Goal: Transaction & Acquisition: Book appointment/travel/reservation

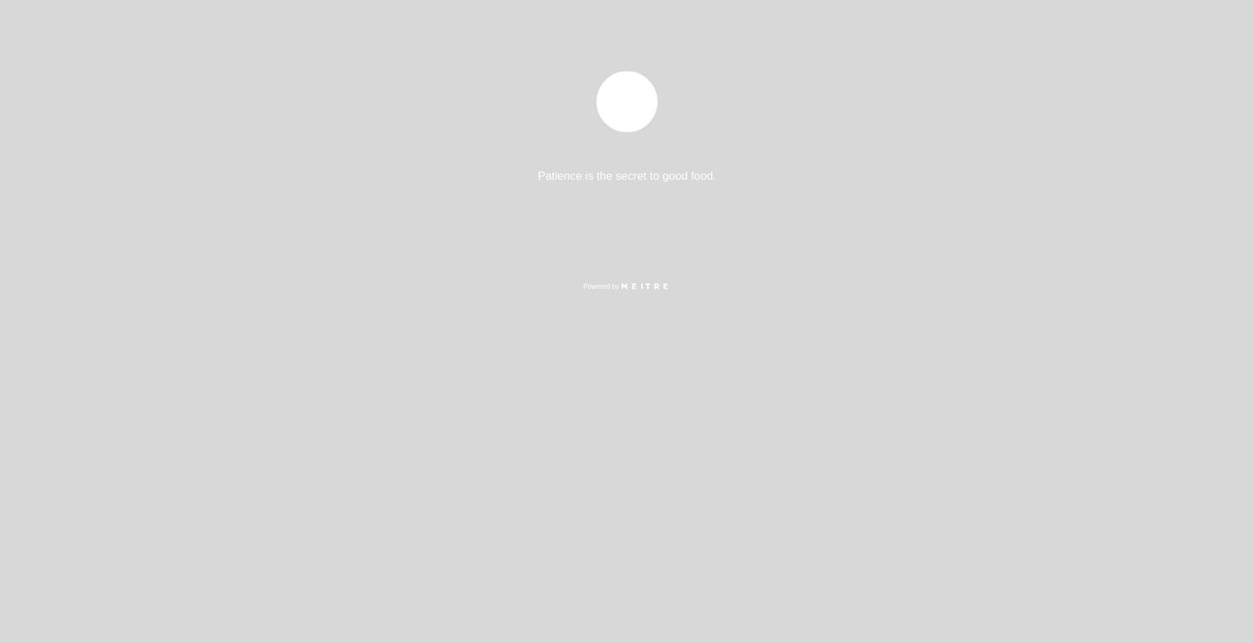
select select "pt"
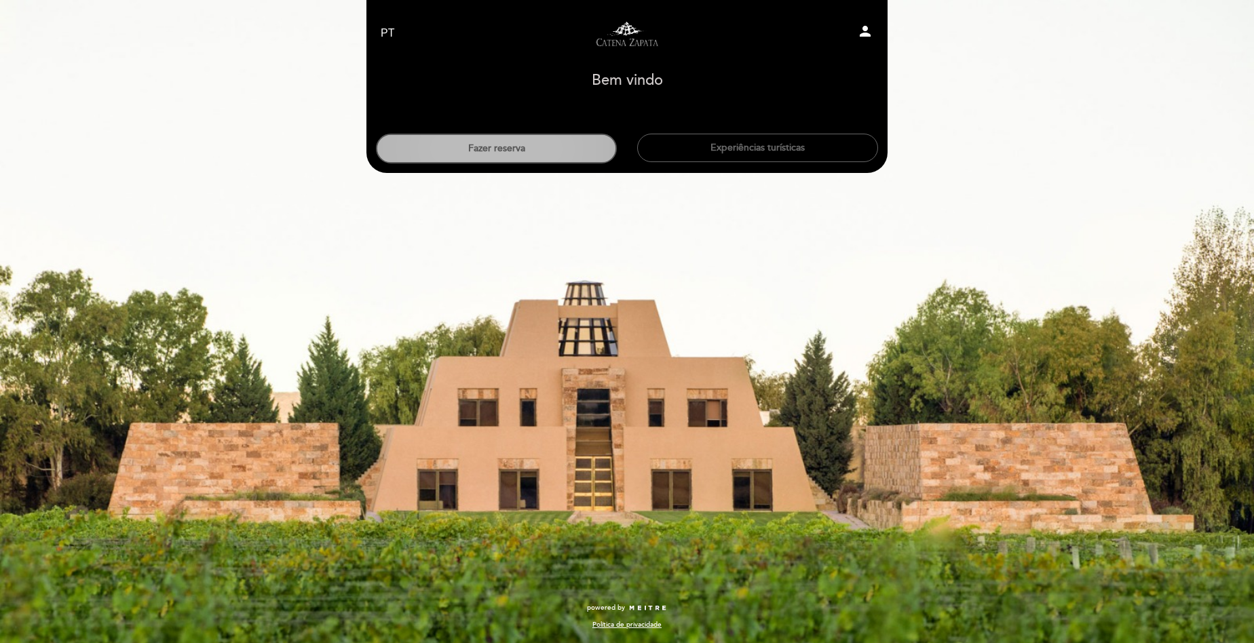
click at [515, 155] on button "Fazer reserva" at bounding box center [496, 149] width 241 height 30
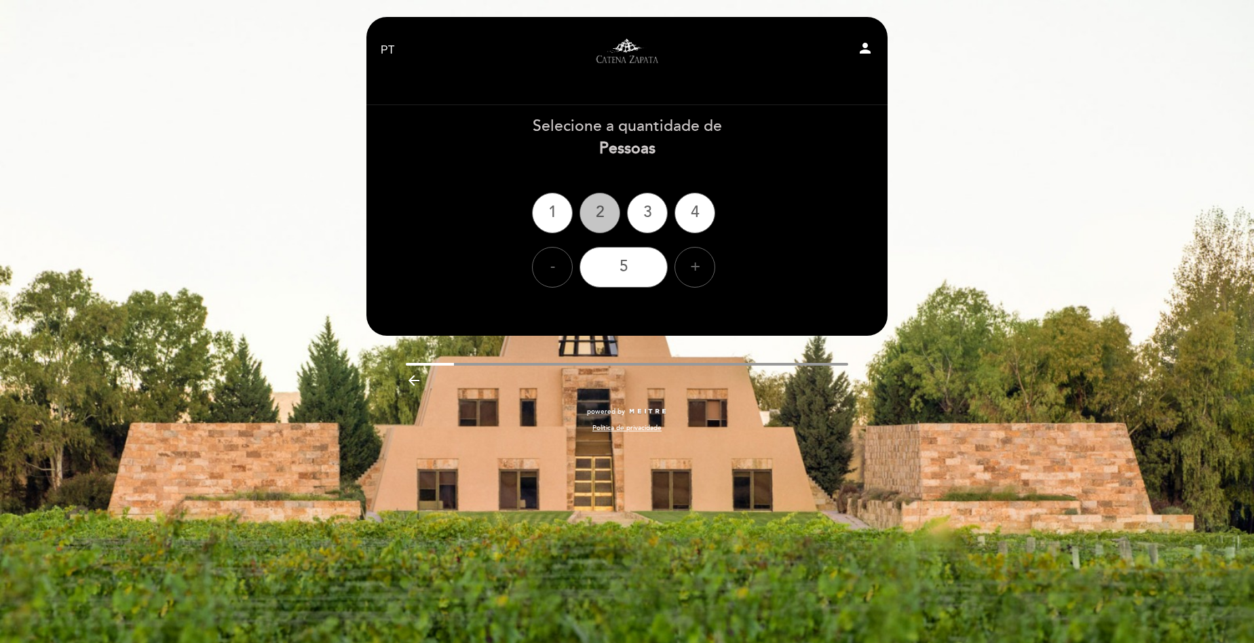
click at [604, 213] on div "2" at bounding box center [599, 213] width 41 height 41
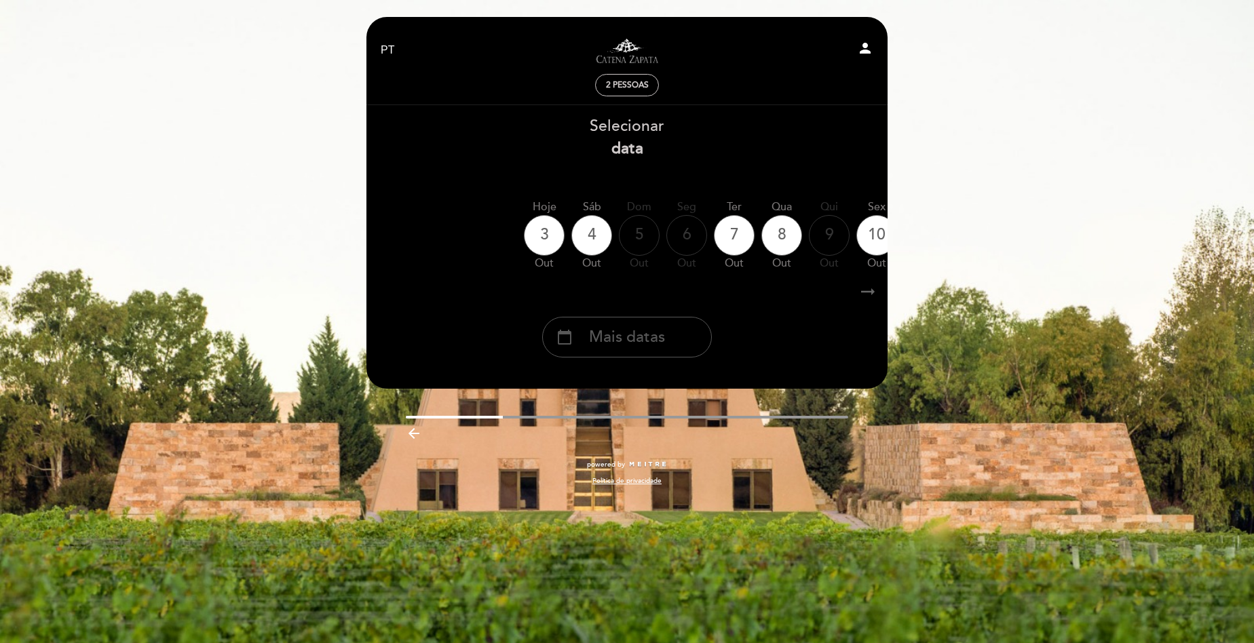
click at [631, 337] on span "Mais datas" at bounding box center [627, 337] width 76 height 22
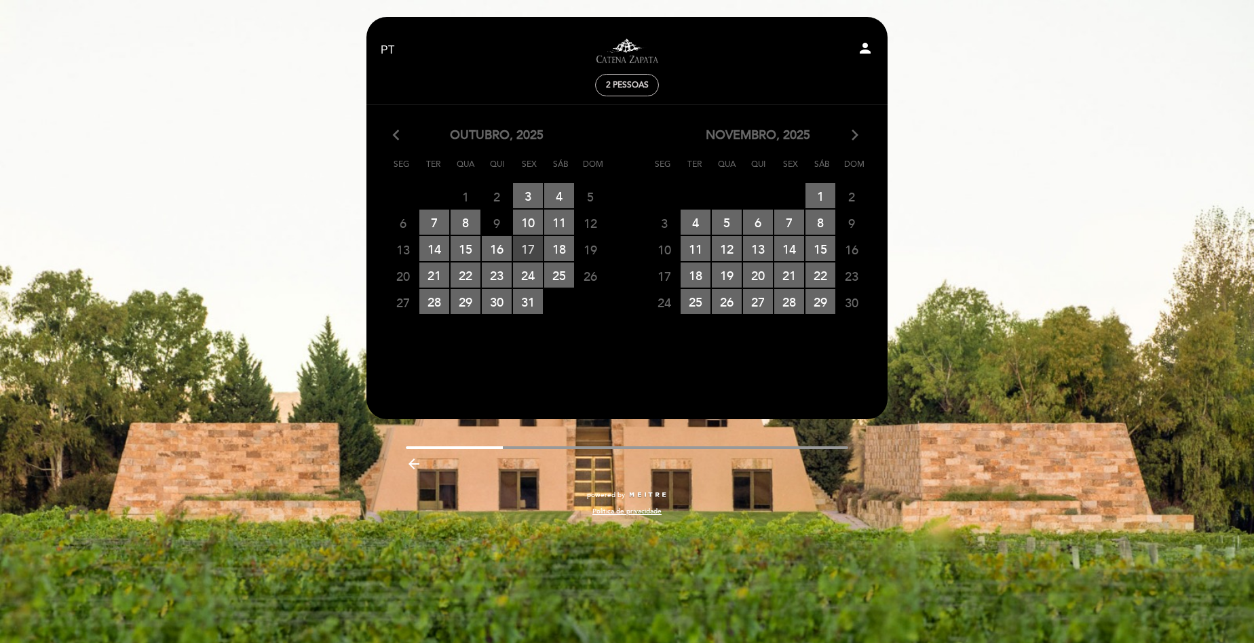
click at [535, 250] on span "17 RESERVAS DISPONÍVEIS" at bounding box center [528, 248] width 30 height 25
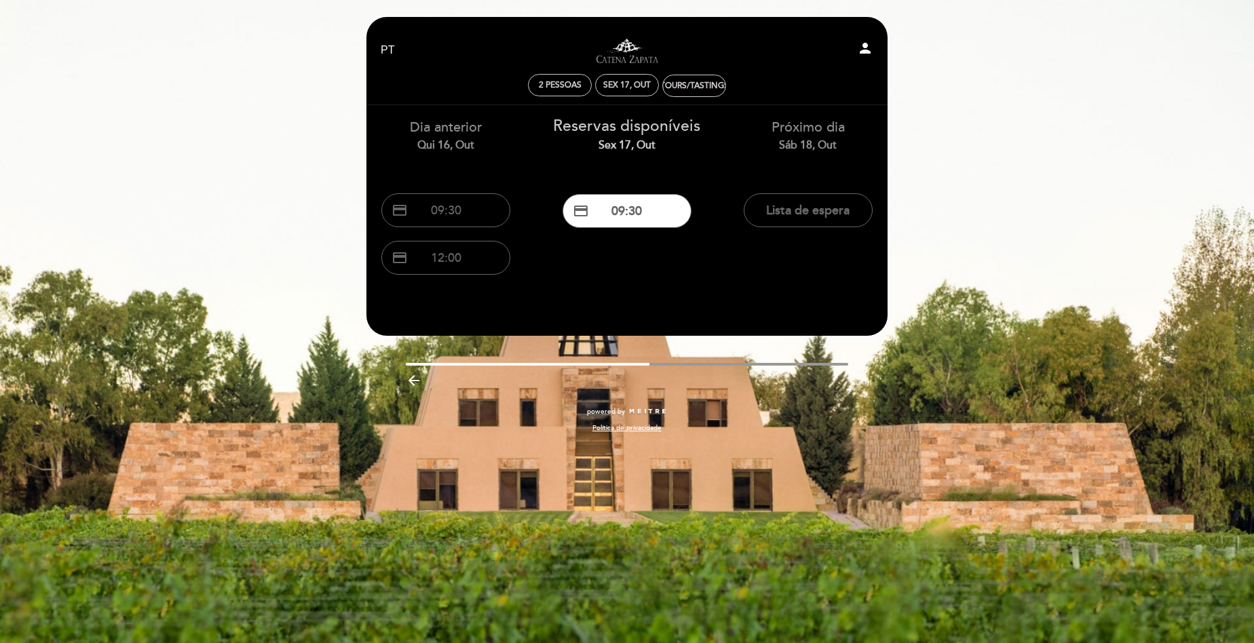
click at [404, 377] on div "arrow_backward" at bounding box center [626, 380] width 541 height 28
click at [417, 376] on icon "arrow_backward" at bounding box center [414, 380] width 16 height 16
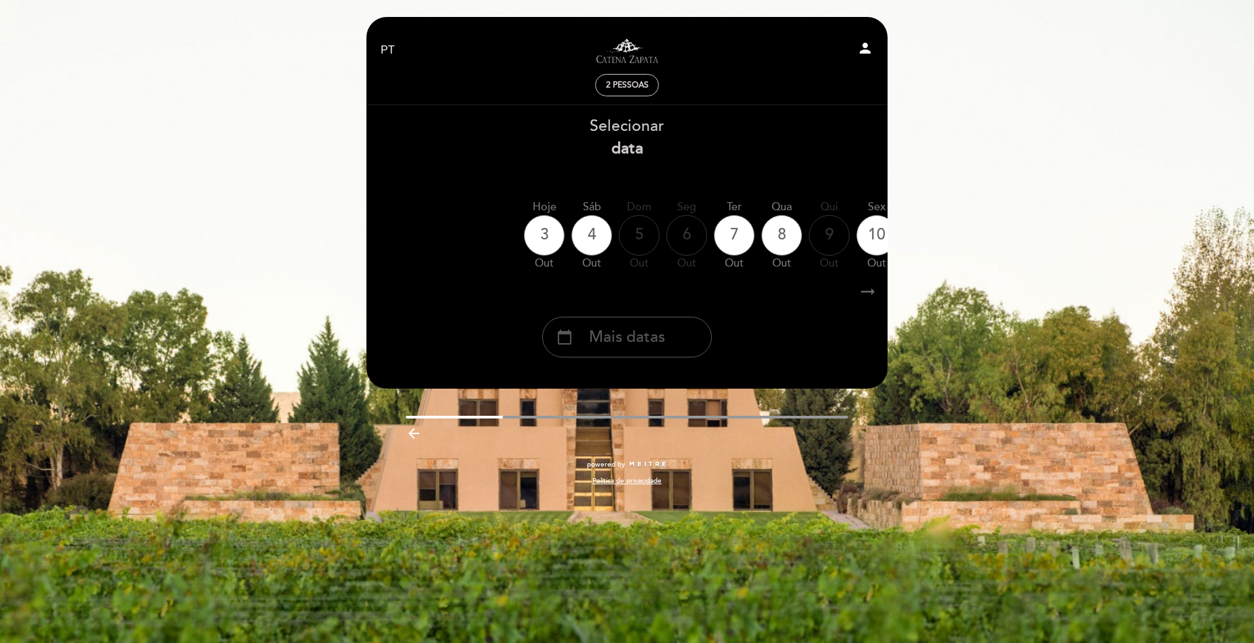
click at [613, 334] on span "Mais datas" at bounding box center [627, 337] width 76 height 22
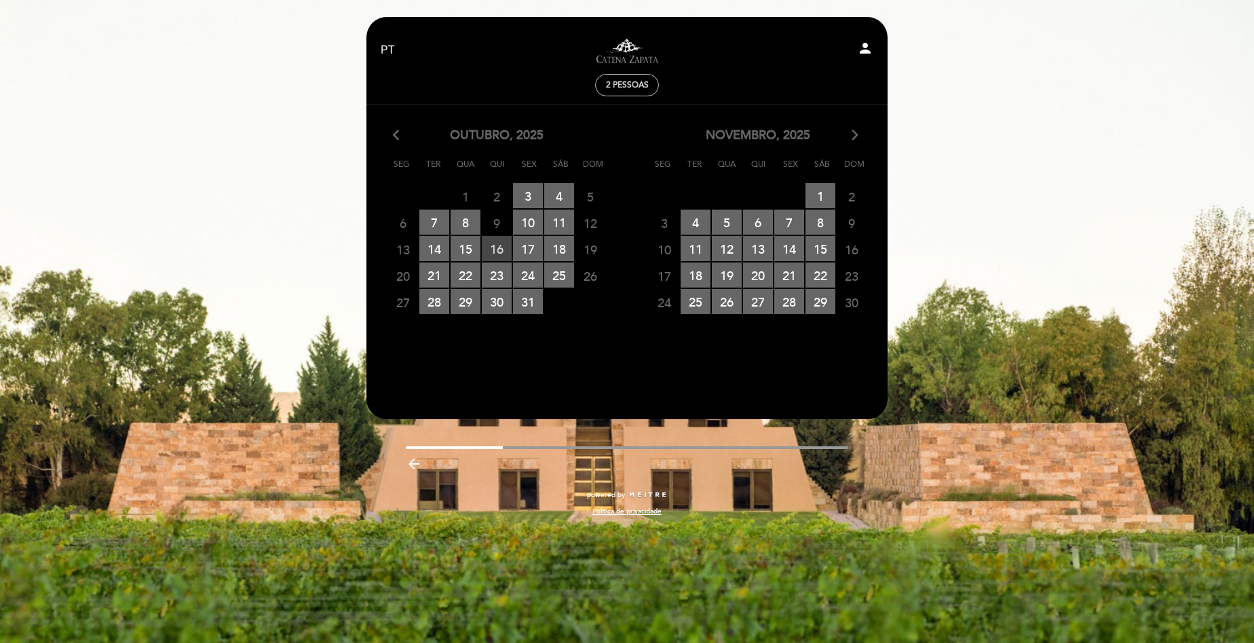
click at [495, 253] on span "16 RESERVAS DISPONÍVEIS" at bounding box center [497, 248] width 30 height 25
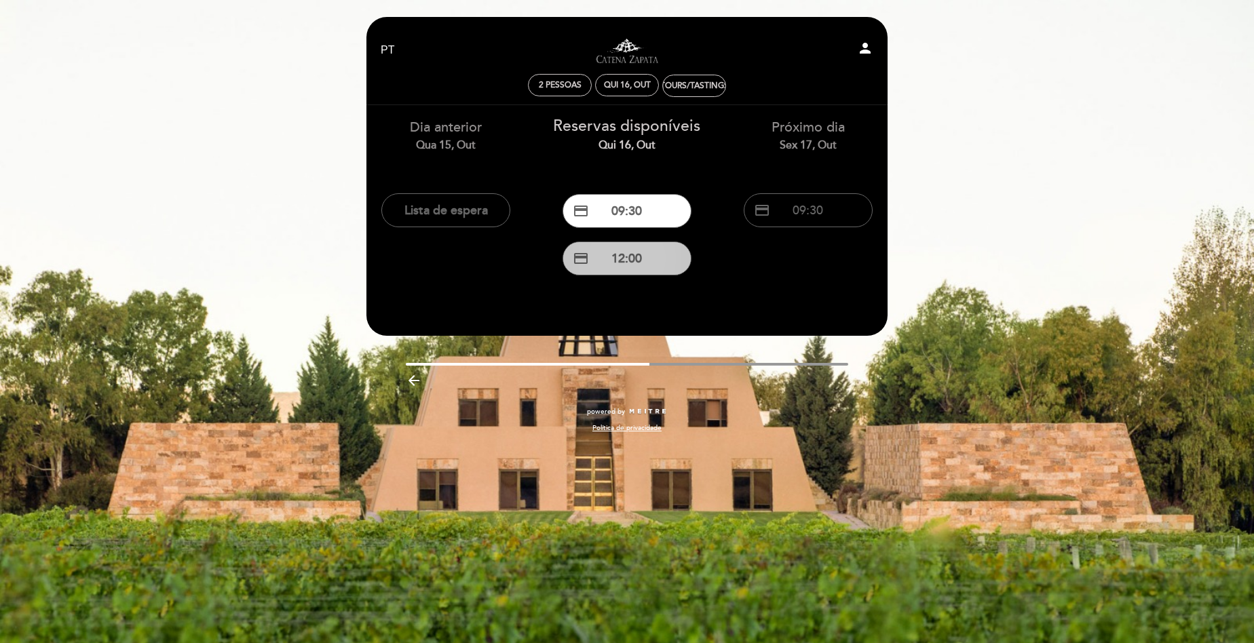
click at [630, 254] on button "credit_card 12:00" at bounding box center [626, 259] width 129 height 34
